Goal: Task Accomplishment & Management: Manage account settings

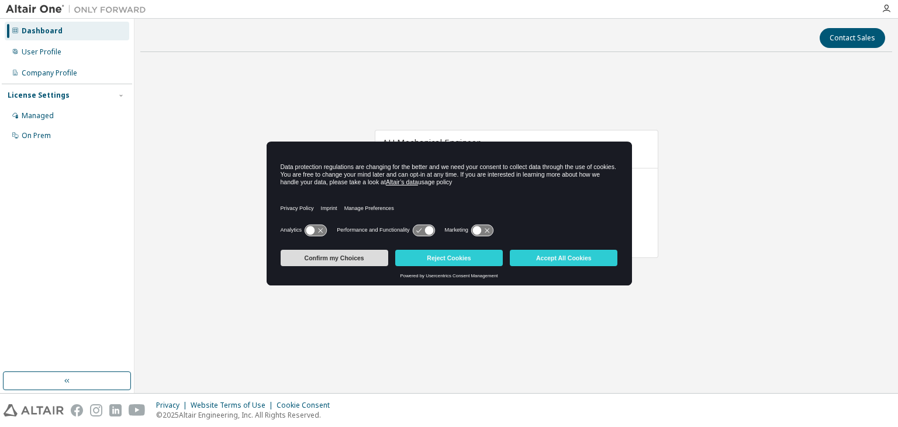
click at [360, 260] on button "Confirm my Choices" at bounding box center [334, 258] width 108 height 16
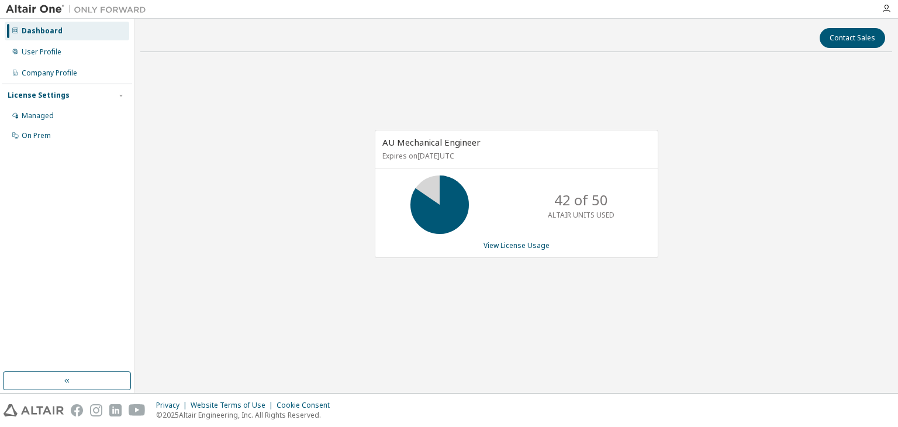
click at [540, 238] on div "AU Mechanical Engineer Expires on February 20, 2026 UTC 42 of 50 ALTAIR UNITS U…" at bounding box center [516, 194] width 283 height 128
click at [535, 241] on link "View License Usage" at bounding box center [516, 245] width 66 height 10
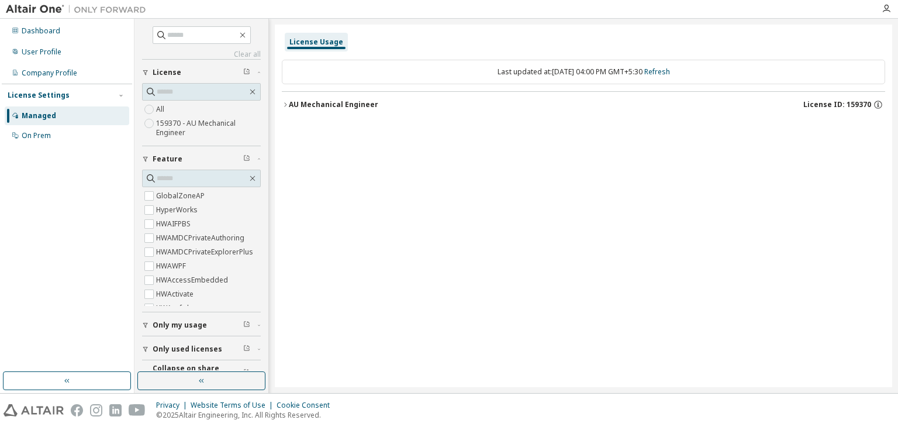
click at [283, 104] on icon "button" at bounding box center [285, 104] width 7 height 7
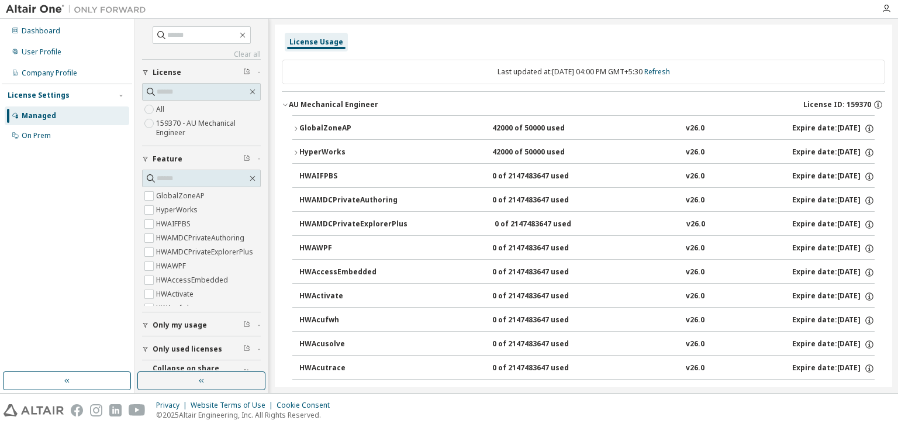
click at [298, 123] on button "GlobalZoneAP 42000 of 50000 used v26.0 Expire date: 2026-02-20" at bounding box center [583, 129] width 582 height 26
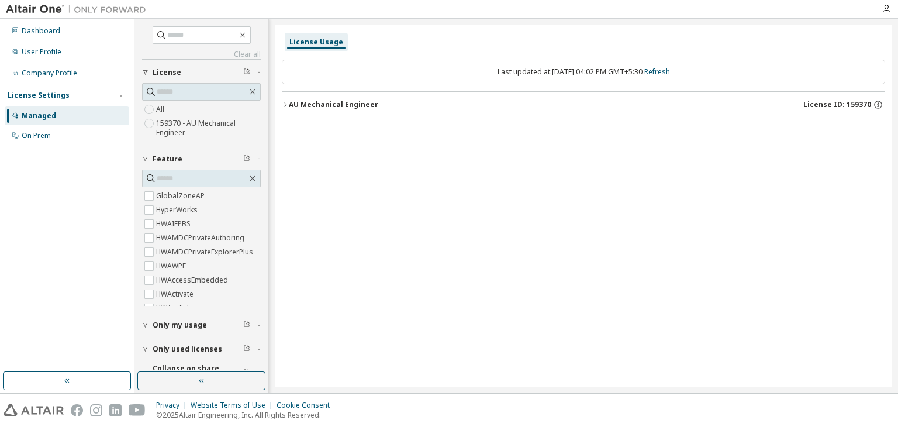
drag, startPoint x: 631, startPoint y: 103, endPoint x: 529, endPoint y: 188, distance: 132.0
click at [529, 188] on div "License Usage Last updated at: Sat 2025-10-11 04:02 PM GMT+5:30 Refresh AU Mech…" at bounding box center [583, 206] width 617 height 362
click at [886, 11] on icon "button" at bounding box center [885, 8] width 9 height 9
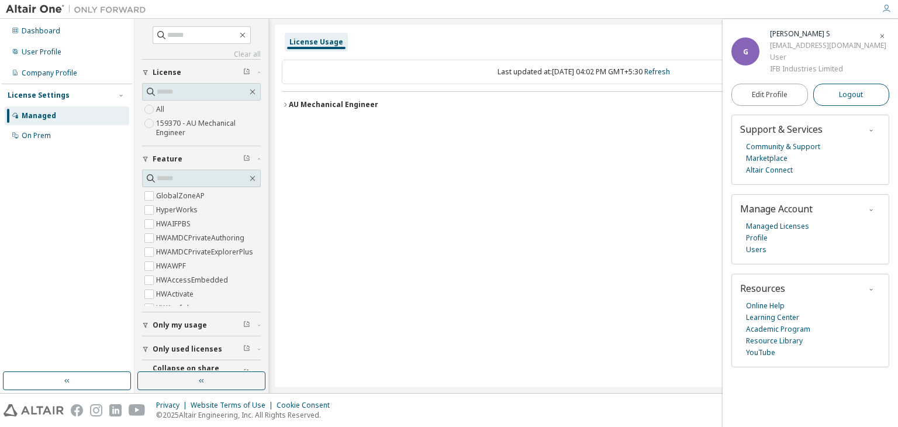
click at [829, 95] on button "Logout" at bounding box center [851, 95] width 77 height 22
